Goal: Transaction & Acquisition: Register for event/course

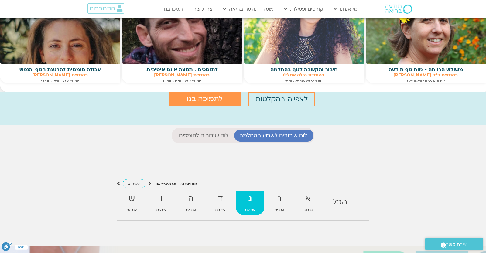
scroll to position [115, 0]
click at [377, 111] on div "לצפייה בהקלטות לתמיכה בנו" at bounding box center [243, 108] width 486 height 33
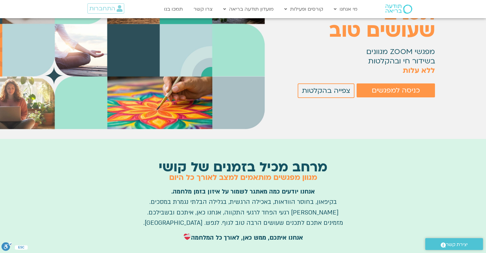
scroll to position [1, 0]
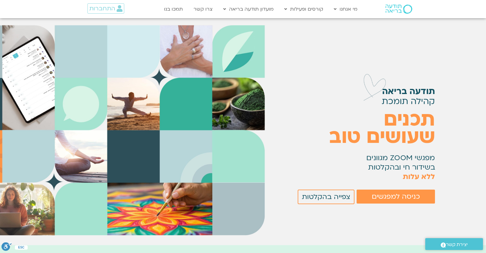
click at [386, 190] on div "כניסה למפגשים צפייה בהקלטות" at bounding box center [343, 195] width 182 height 18
click at [386, 195] on span "כניסה למפגשים" at bounding box center [396, 197] width 48 height 8
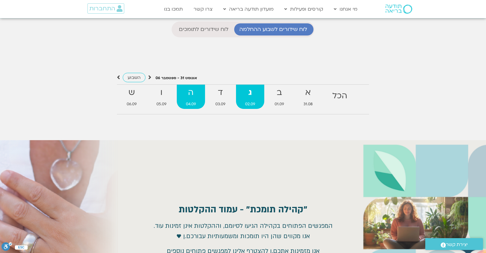
scroll to position [692, 0]
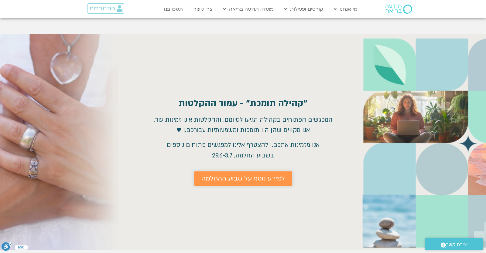
click at [216, 175] on span "למידע נוסף על שבוע ההחלמה" at bounding box center [242, 178] width 83 height 7
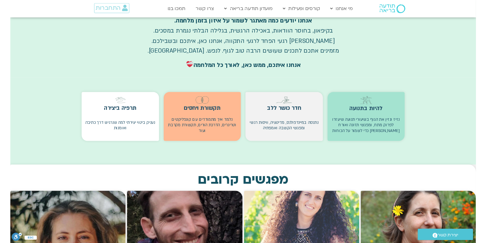
scroll to position [0, 0]
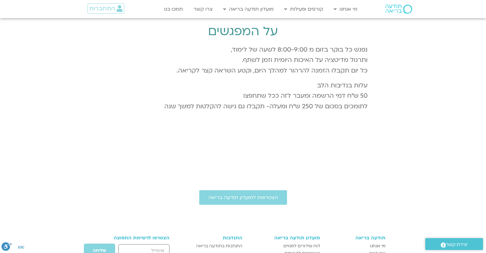
scroll to position [425, 0]
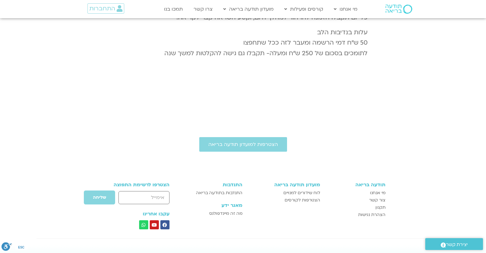
scroll to position [531, 0]
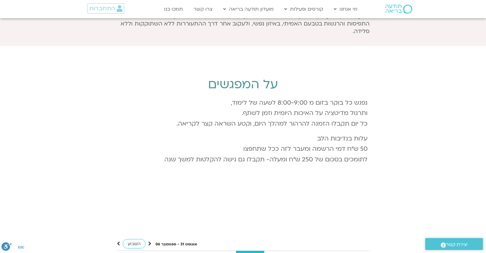
scroll to position [638, 0]
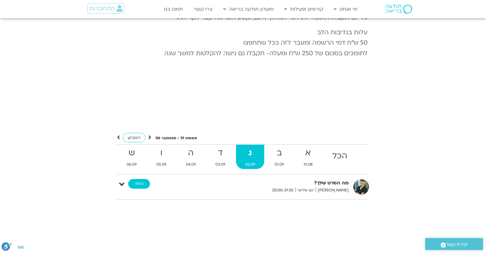
click at [144, 179] on link "כניסה" at bounding box center [139, 184] width 22 height 10
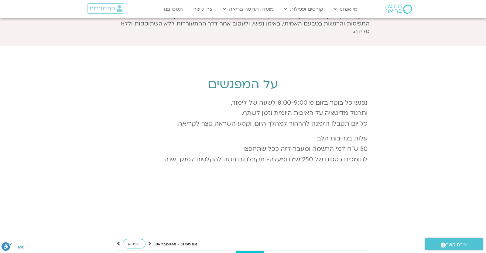
scroll to position [584, 0]
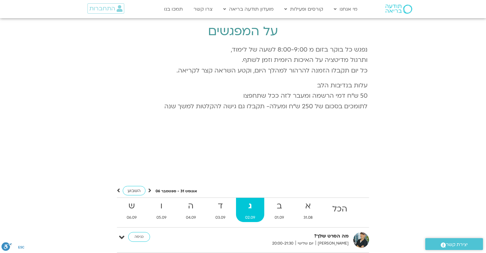
click at [338, 175] on div "אוגוסט 31 - ספטמבר 06 השבוע להציג אירועים שפתוחים עבורי הכל א 31.08 ב 01.09 ג 0…" at bounding box center [243, 216] width 346 height 83
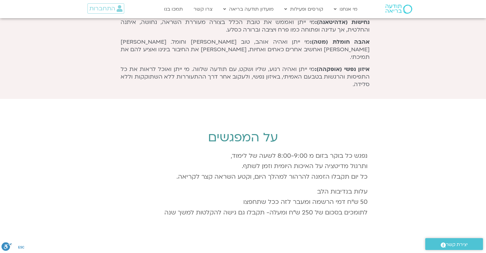
scroll to position [266, 0]
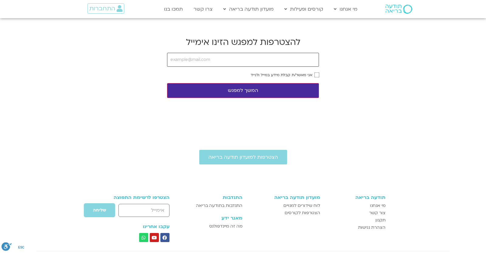
click at [201, 57] on input "email" at bounding box center [243, 60] width 152 height 14
type input "yonatanrf3@gmail.com"
click at [271, 86] on button "המשך למפגש" at bounding box center [243, 90] width 152 height 15
click at [286, 79] on form "yonatanrf3@gmail.com אני מאשר/ת קבלת מידע במייל ולנייד המשך למפגש" at bounding box center [243, 75] width 152 height 45
click at [287, 75] on label "אני מאשר/ת קבלת מידע במייל ולנייד" at bounding box center [281, 75] width 62 height 4
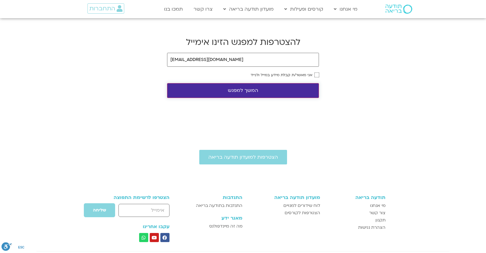
click at [274, 88] on button "המשך למפגש" at bounding box center [243, 90] width 152 height 15
click at [157, 127] on div "הצטרפות למועדון תודעה בריאה תודעה בריאה מי אנחנו צור קשר תקנון הצהרת נגישות מוע…" at bounding box center [243, 223] width 486 height 203
click at [192, 91] on button "המשך למפגש" at bounding box center [243, 90] width 152 height 15
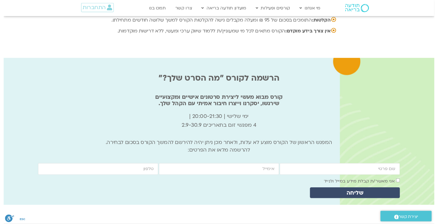
scroll to position [1966, 0]
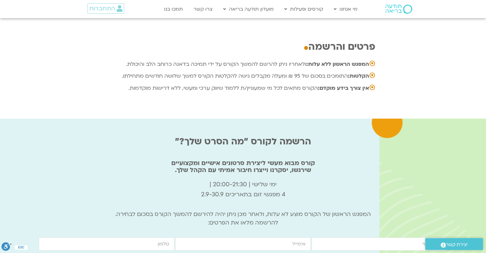
click at [109, 143] on div "הרשמה לקורס "מה הסרט שלך?" קורס מבוא מעשי ליצירת סרטונים אישיים ומקצועיים שירגש…" at bounding box center [243, 205] width 408 height 160
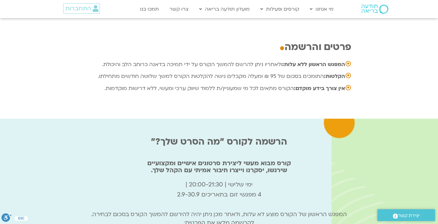
click at [403, 180] on p "ימי שלישי | 20:00-21:30 | 4 מפגשי זום בתאריכים 2.9-30.9" at bounding box center [219, 190] width 408 height 20
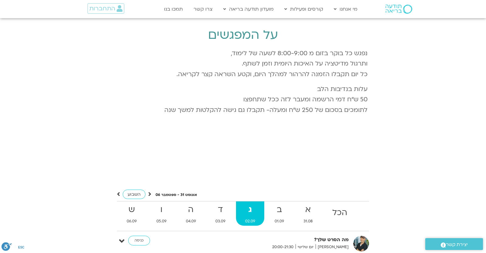
scroll to position [634, 0]
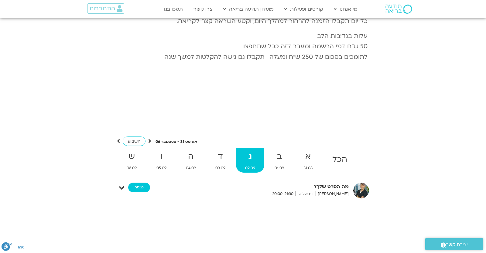
click at [147, 183] on link "כניסה" at bounding box center [139, 188] width 22 height 10
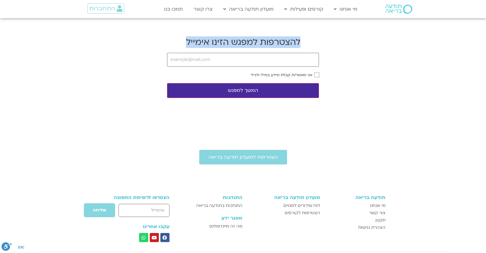
drag, startPoint x: 186, startPoint y: 42, endPoint x: 300, endPoint y: 42, distance: 113.9
click at [300, 42] on h2 "להצטרפות למפגש הזינו אימייל" at bounding box center [243, 42] width 152 height 12
click at [297, 41] on h2 "להצטרפות למפגש הזינו אימייל" at bounding box center [243, 42] width 152 height 12
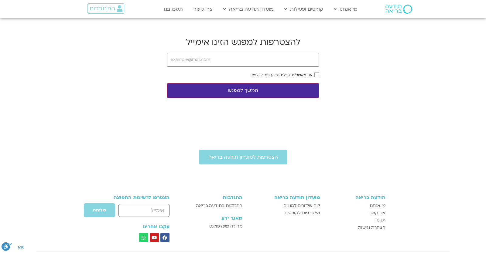
click at [239, 127] on div "הצטרפות למועדון תודעה בריאה תודעה בריאה מי אנחנו [PERSON_NAME] קשר תקנון הצהרת …" at bounding box center [243, 223] width 486 height 203
click at [235, 33] on body "דלג לתוכן Main Menu מי אנחנו מי אנחנו שאלות נפוצות מנחים ומנחות בתודעה בריאה מה…" at bounding box center [243, 162] width 486 height 325
click at [0, 111] on body "דלג לתוכן Main Menu מי אנחנו מי אנחנו שאלות נפוצות מנחים ומנחות בתודעה בריאה מה…" at bounding box center [243, 162] width 486 height 325
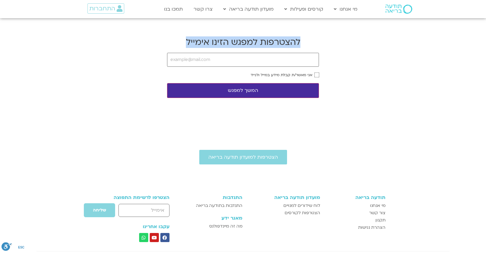
drag, startPoint x: 186, startPoint y: 40, endPoint x: 300, endPoint y: 42, distance: 113.6
click at [300, 42] on h2 "להצטרפות למפגש הזינו אימייל" at bounding box center [243, 42] width 152 height 12
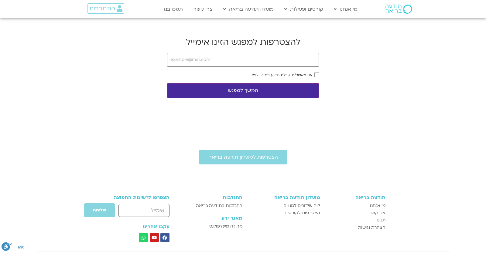
click at [300, 42] on h2 "להצטרפות למפגש הזינו אימייל" at bounding box center [243, 42] width 152 height 12
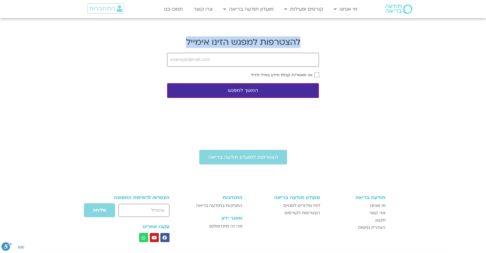
drag, startPoint x: 303, startPoint y: 42, endPoint x: 169, endPoint y: 43, distance: 133.9
click at [170, 45] on h2 "להצטרפות למפגש הזינו אימייל" at bounding box center [243, 42] width 152 height 12
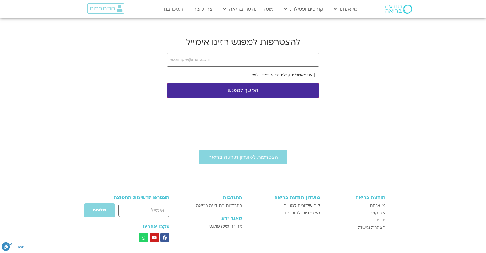
click at [345, 51] on body "דלג לתוכן Main Menu מי אנחנו מי אנחנו שאלות נפוצות מנחים ומנחות בתודעה בריאה מה…" at bounding box center [243, 162] width 486 height 325
click at [456, 134] on div "הצטרפות למועדון תודעה בריאה תודעה בריאה מי אנחנו [PERSON_NAME] קשר תקנון הצהרת …" at bounding box center [243, 223] width 486 height 203
click at [210, 59] on input "email" at bounding box center [243, 60] width 152 height 14
click at [206, 67] on form "אני מאשר/ת קבלת מידע במייל ולנייד המשך למפגש" at bounding box center [243, 75] width 152 height 45
click at [206, 64] on input "email" at bounding box center [243, 60] width 152 height 14
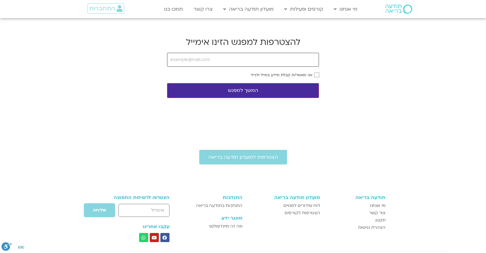
click at [206, 63] on input "email" at bounding box center [243, 60] width 152 height 14
type input "[EMAIL_ADDRESS][DOMAIN_NAME]"
click at [315, 75] on div "אני מאשר/ת קבלת מידע במייל ולנייד" at bounding box center [243, 75] width 152 height 4
click at [302, 90] on button "המשך למפגש" at bounding box center [243, 90] width 152 height 15
click at [312, 75] on div "אני מאשר/ת קבלת מידע במייל ולנייד" at bounding box center [243, 75] width 152 height 4
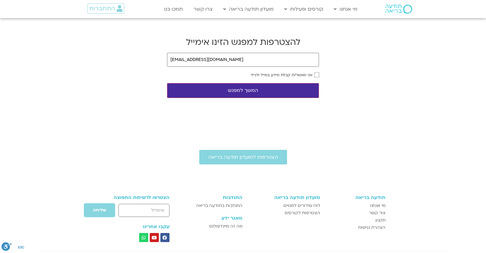
click at [315, 75] on div "אני מאשר/ת קבלת מידע במייל ולנייד" at bounding box center [243, 75] width 152 height 4
click at [298, 93] on button "המשך למפגש" at bounding box center [243, 90] width 152 height 15
